Goal: Transaction & Acquisition: Purchase product/service

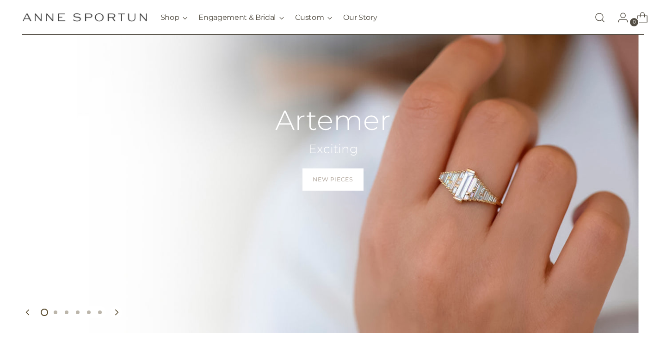
scroll to position [128, 0]
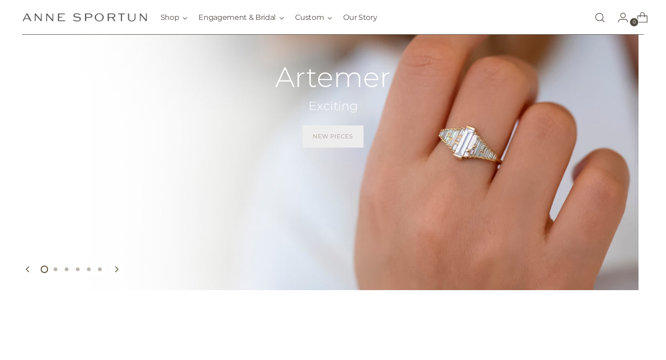
click at [333, 138] on span "New Pieces" at bounding box center [333, 136] width 40 height 8
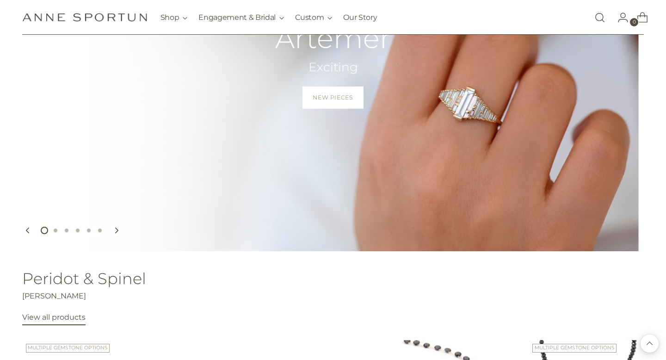
scroll to position [0, 0]
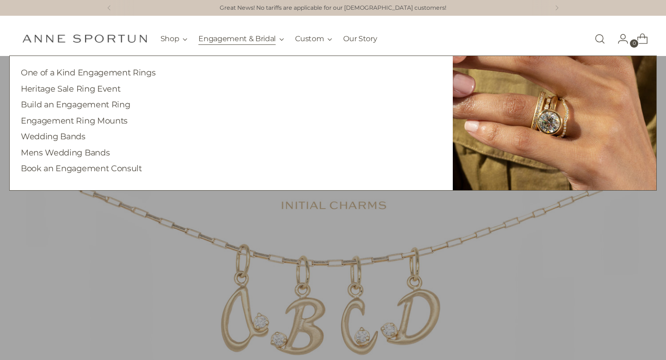
click at [247, 40] on button "Engagement & Bridal" at bounding box center [241, 39] width 86 height 20
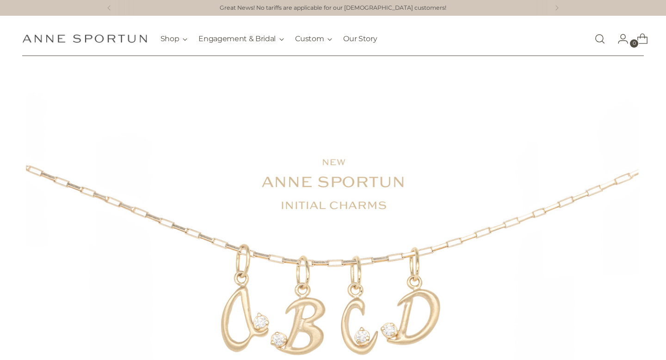
click at [596, 39] on link "Open search modal" at bounding box center [600, 39] width 18 height 18
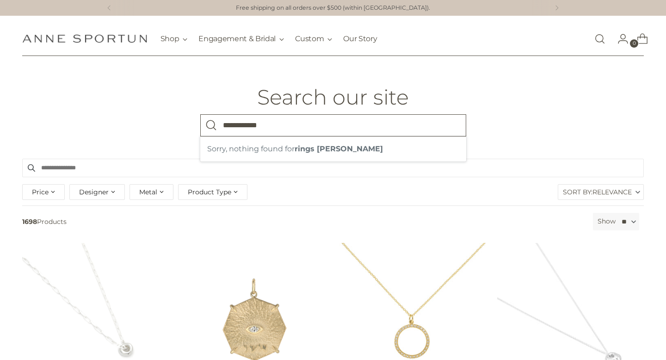
type input "**********"
click at [200, 114] on button "Search" at bounding box center [211, 125] width 22 height 22
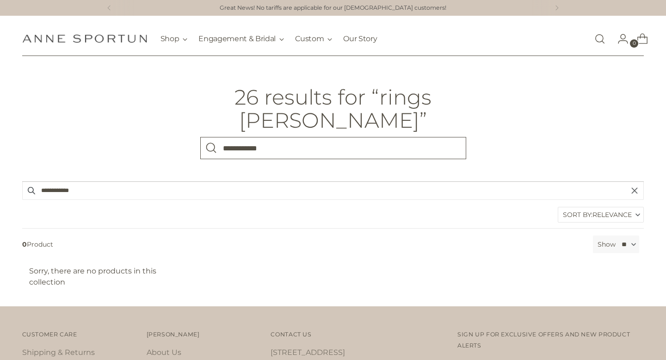
click at [346, 137] on input "**********" at bounding box center [333, 148] width 266 height 22
type input "*"
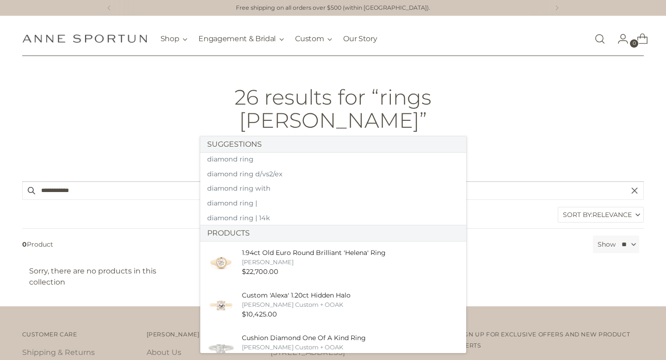
type input "**********"
click at [200, 137] on button "Search" at bounding box center [211, 148] width 22 height 22
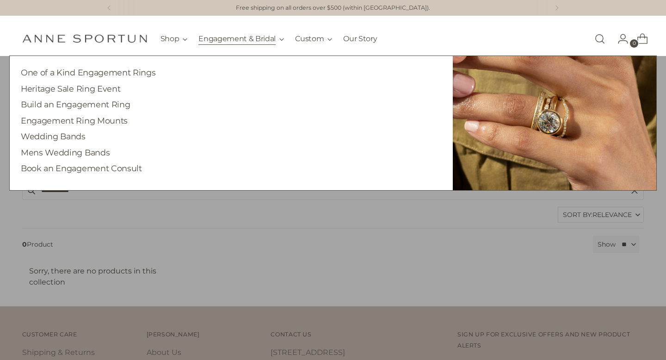
click at [226, 37] on button "Engagement & Bridal" at bounding box center [241, 39] width 86 height 20
click at [89, 74] on link "One of a Kind Engagement Rings" at bounding box center [88, 73] width 135 height 10
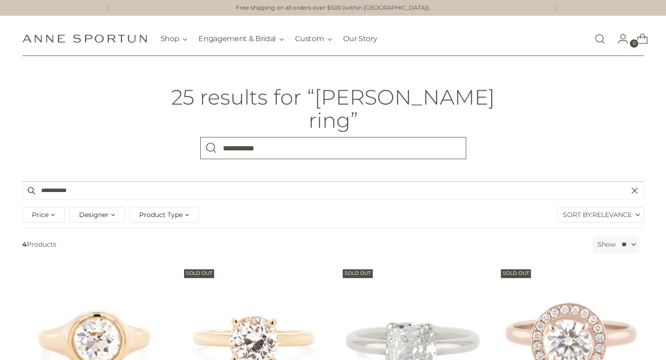
click at [303, 137] on input "**********" at bounding box center [333, 148] width 266 height 22
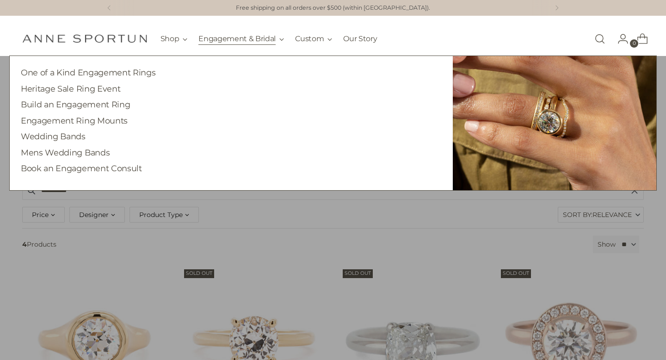
click at [222, 42] on button "Engagement & Bridal" at bounding box center [241, 39] width 86 height 20
click at [113, 121] on link "Engagement Ring Mounts" at bounding box center [74, 121] width 107 height 10
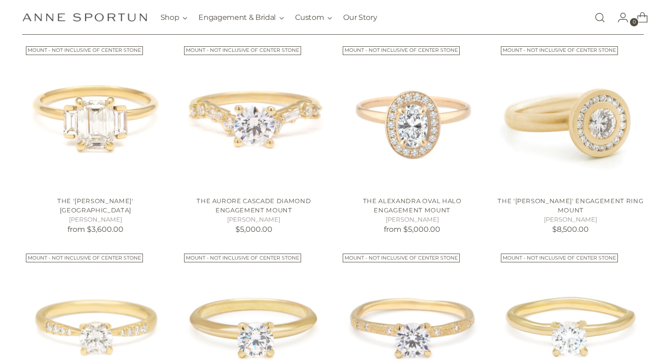
scroll to position [665, 0]
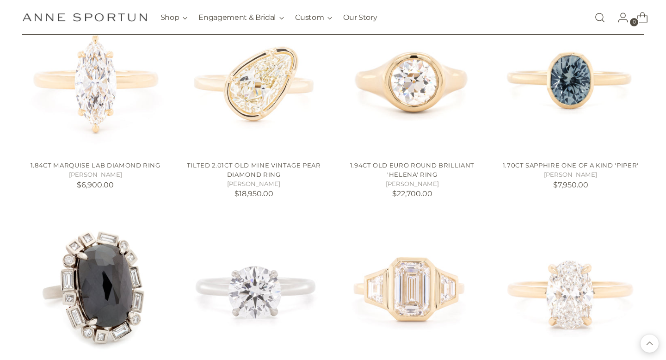
scroll to position [934, 0]
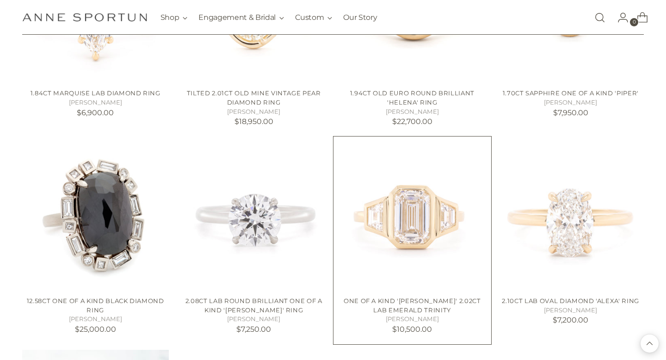
click at [0, 0] on img "One Of a Kind 'Fiona' 2.02ct Lab Emerald Trinity" at bounding box center [0, 0] width 0 height 0
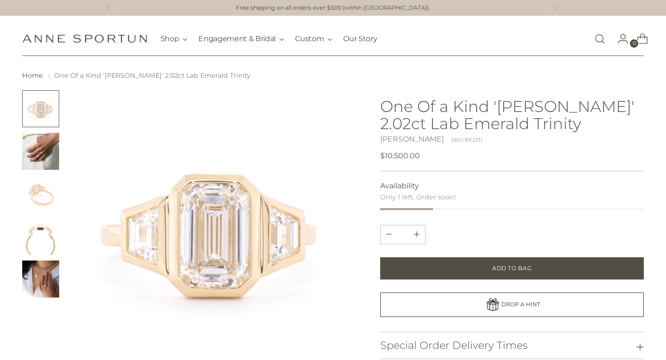
click at [43, 147] on img "Change image to image 2" at bounding box center [40, 151] width 37 height 37
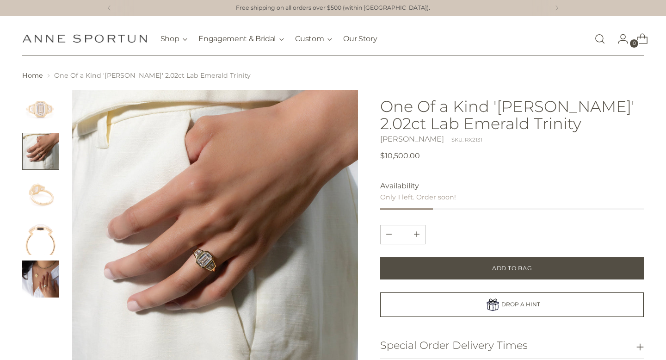
click at [40, 192] on img "Change image to image 3" at bounding box center [40, 193] width 37 height 37
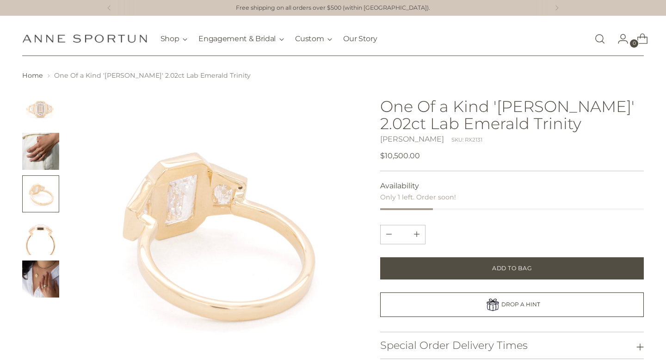
click at [39, 242] on img "Change image to image 4" at bounding box center [40, 236] width 37 height 37
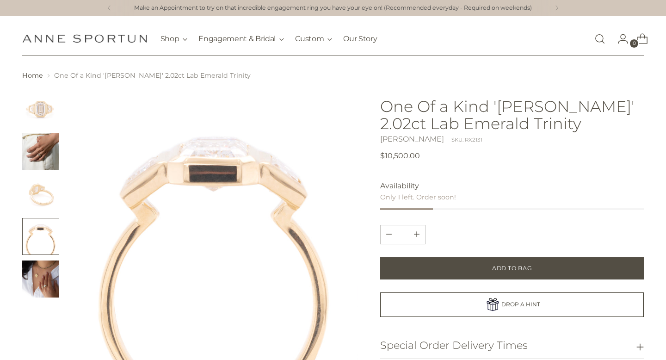
click at [39, 283] on img "Change image to image 5" at bounding box center [40, 278] width 37 height 37
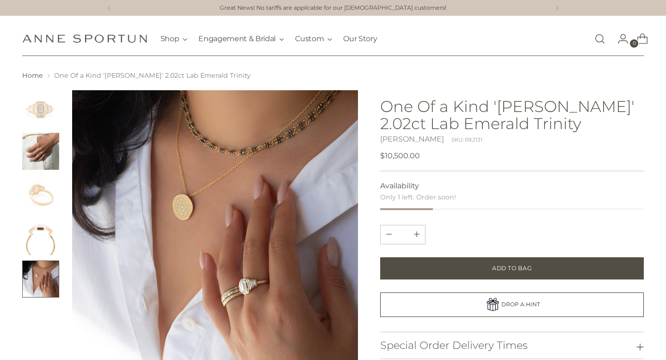
click at [43, 103] on img "Change image to image 1" at bounding box center [40, 108] width 37 height 37
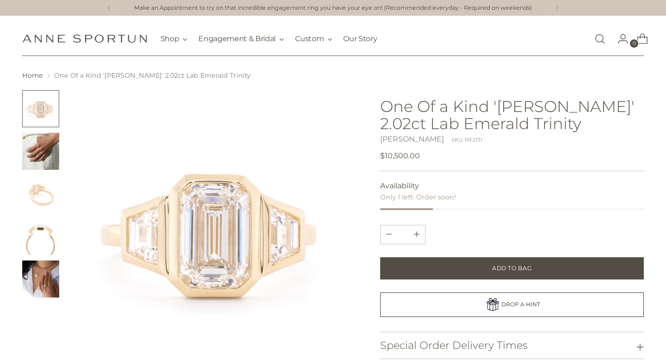
click at [41, 149] on img "Change image to image 2" at bounding box center [40, 151] width 37 height 37
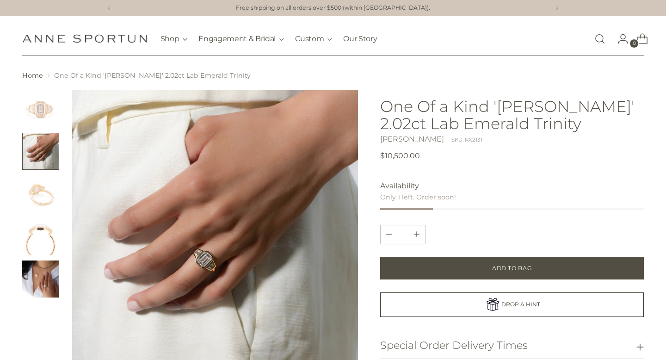
click at [38, 284] on img "Change image to image 5" at bounding box center [40, 278] width 37 height 37
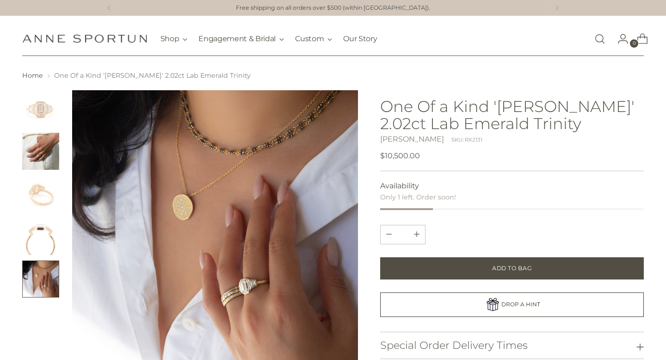
click at [45, 238] on img "Change image to image 4" at bounding box center [40, 236] width 37 height 37
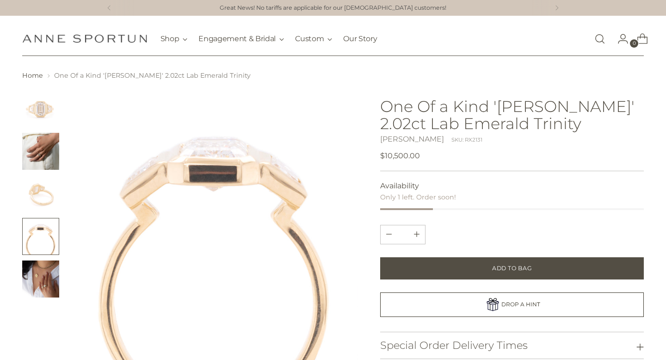
click at [40, 111] on img "Change image to image 1" at bounding box center [40, 108] width 37 height 37
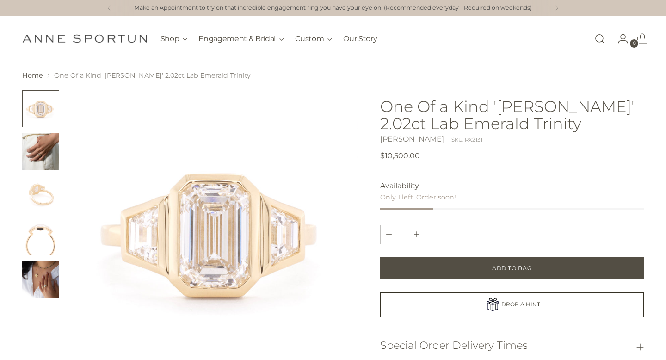
click at [40, 286] on img "Change image to image 5" at bounding box center [40, 278] width 37 height 37
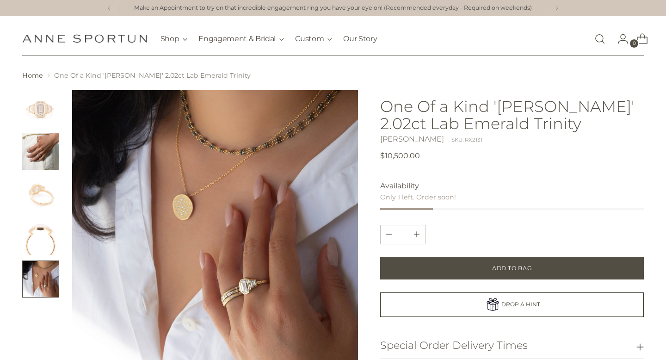
click at [45, 157] on img "Change image to image 2" at bounding box center [40, 151] width 37 height 37
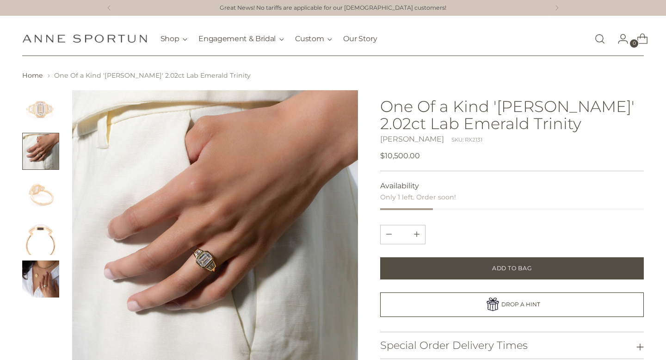
click at [43, 198] on img "Change image to image 3" at bounding box center [40, 193] width 37 height 37
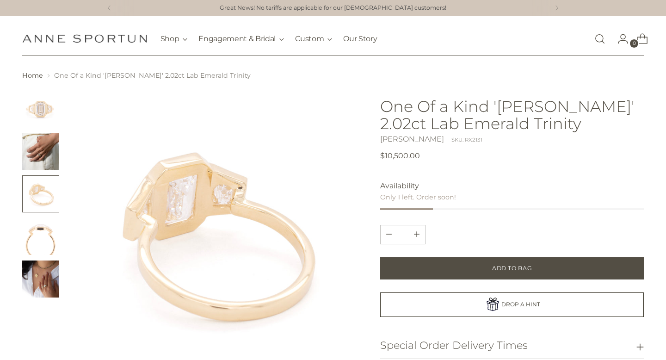
click at [45, 231] on img "Change image to image 4" at bounding box center [40, 236] width 37 height 37
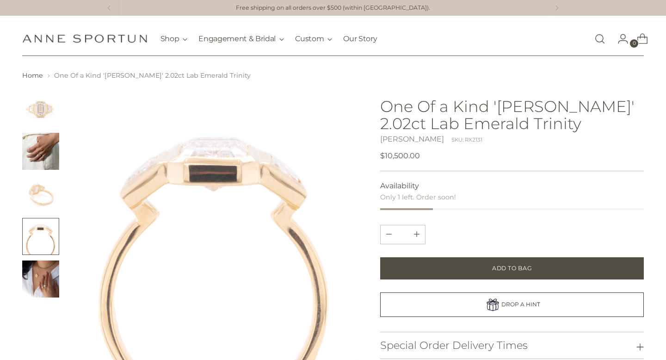
click at [42, 108] on img "Change image to image 1" at bounding box center [40, 108] width 37 height 37
